Goal: Task Accomplishment & Management: Use online tool/utility

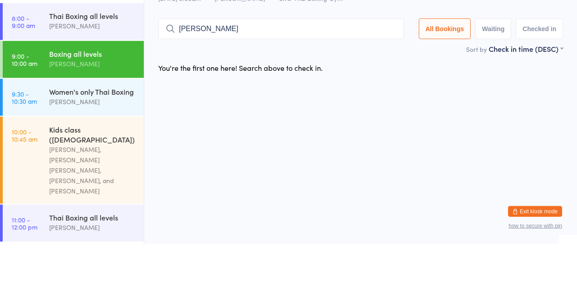
click at [367, 116] on div "You're the first one here! Search above to check in." at bounding box center [360, 108] width 421 height 19
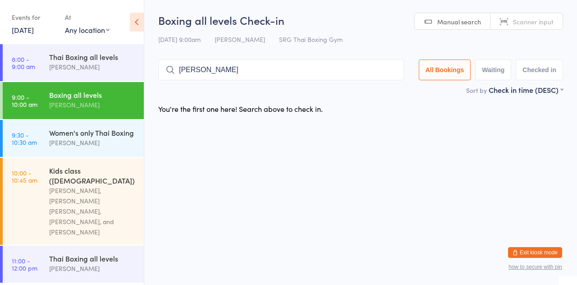
click at [302, 89] on div "Sort by Check in time (DESC) First name (ASC) First name (DESC) Last name (ASC)…" at bounding box center [360, 90] width 405 height 10
click at [324, 73] on input "[PERSON_NAME]" at bounding box center [281, 70] width 246 height 21
type input "O"
click at [345, 79] on input "search" at bounding box center [281, 70] width 246 height 21
type input "[PERSON_NAME]"
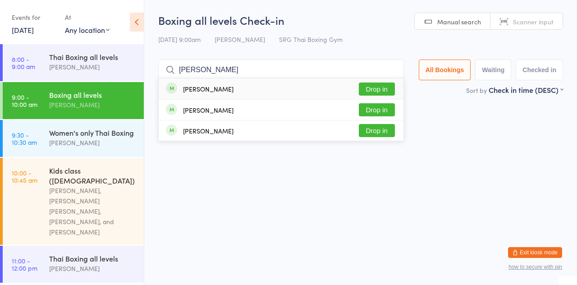
click at [291, 89] on div "[PERSON_NAME] Drop in" at bounding box center [281, 88] width 245 height 21
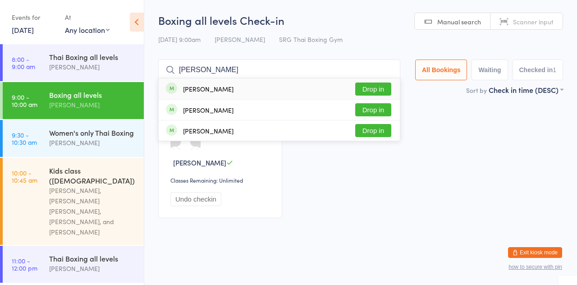
type input "[PERSON_NAME]"
click at [247, 91] on div "[PERSON_NAME] Drop in" at bounding box center [279, 88] width 241 height 21
